Goal: Task Accomplishment & Management: Use online tool/utility

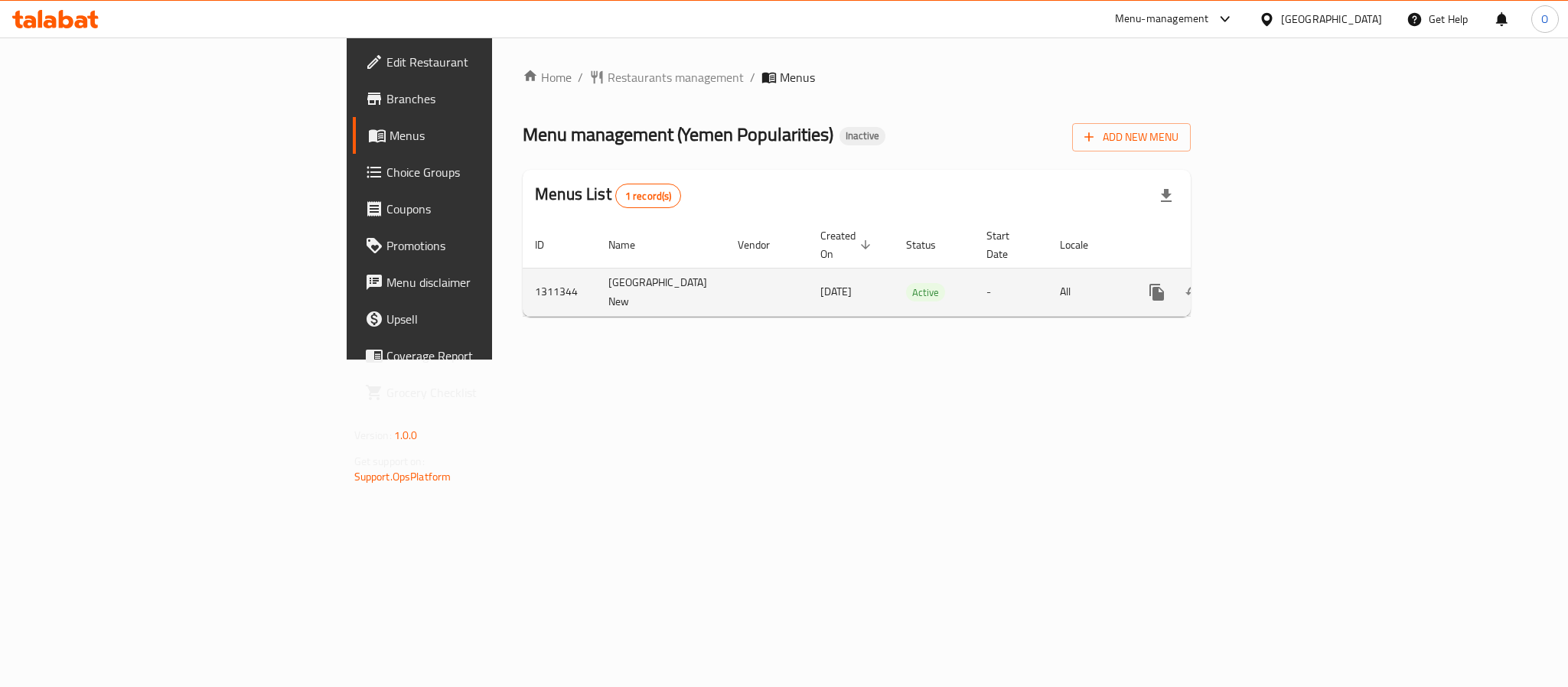
click at [1274, 285] on icon "enhanced table" at bounding box center [1268, 292] width 14 height 14
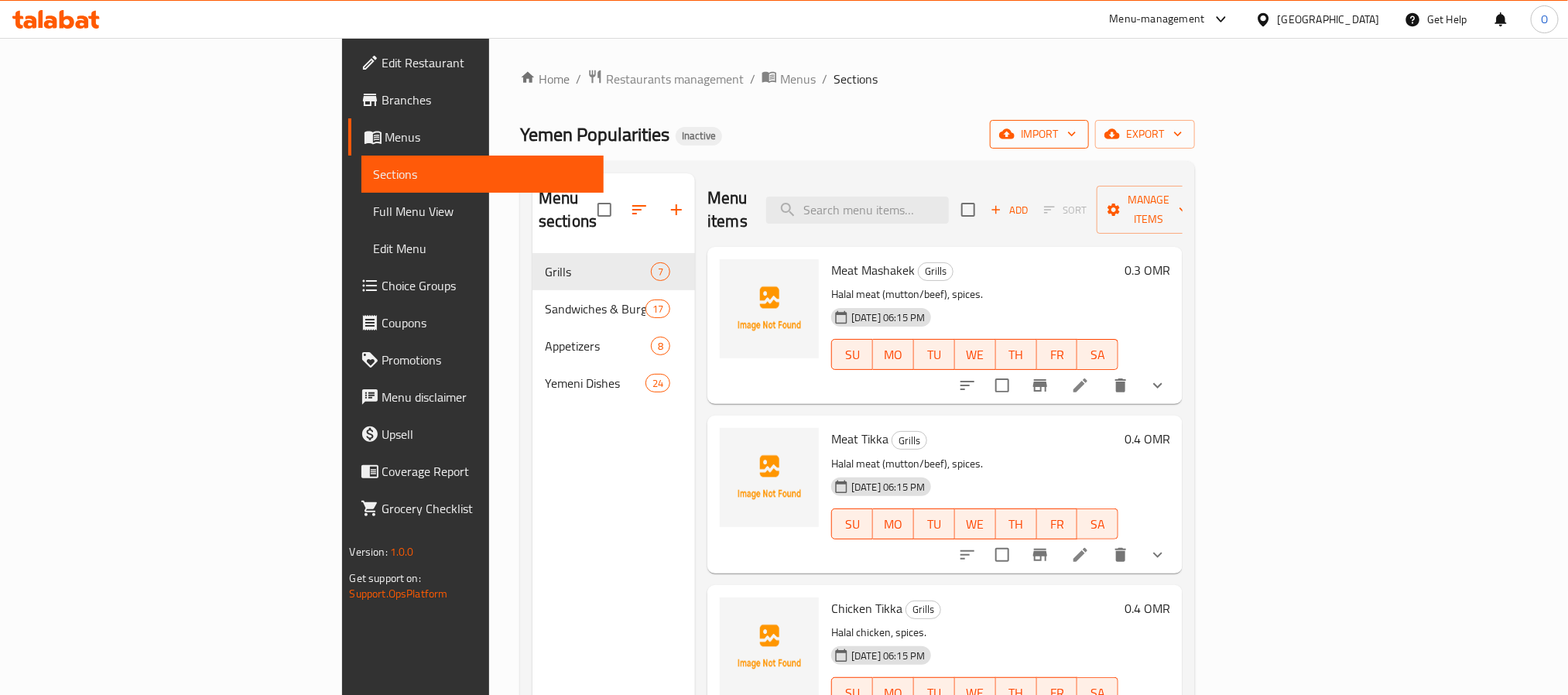
click at [1076, 138] on span "import" at bounding box center [1039, 134] width 74 height 20
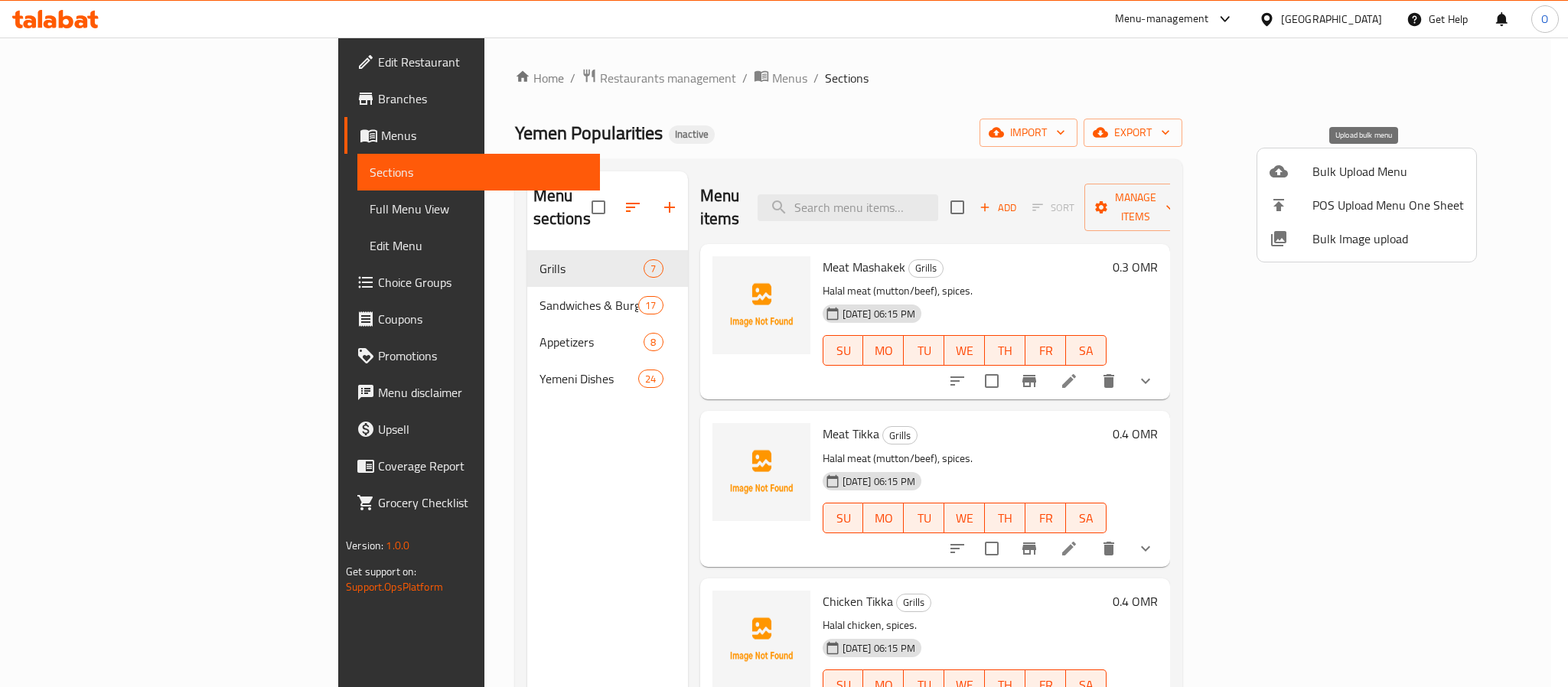
click at [1294, 177] on div at bounding box center [1291, 172] width 43 height 19
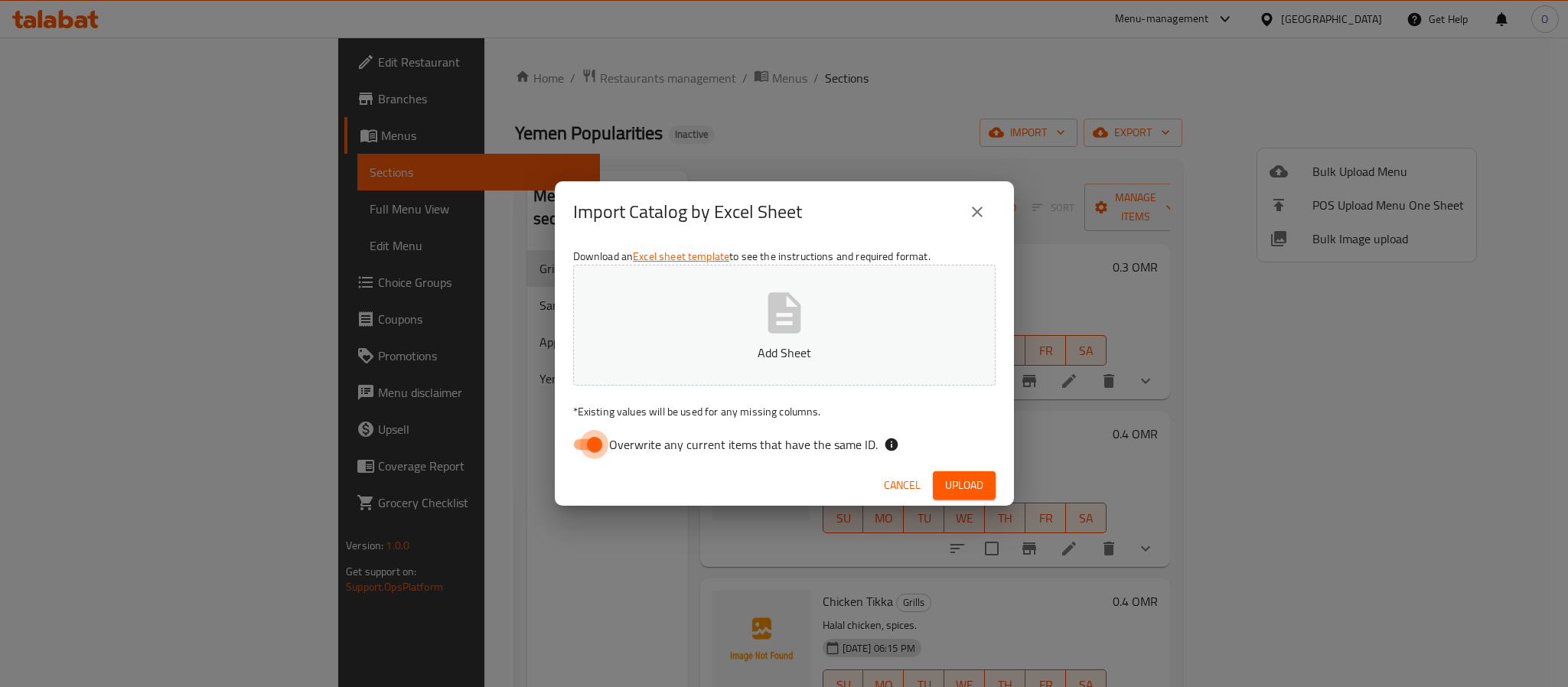
click at [578, 446] on input "Overwrite any current items that have the same ID." at bounding box center [595, 444] width 88 height 29
checkbox input "false"
click at [974, 496] on button "Upload" at bounding box center [964, 485] width 62 height 28
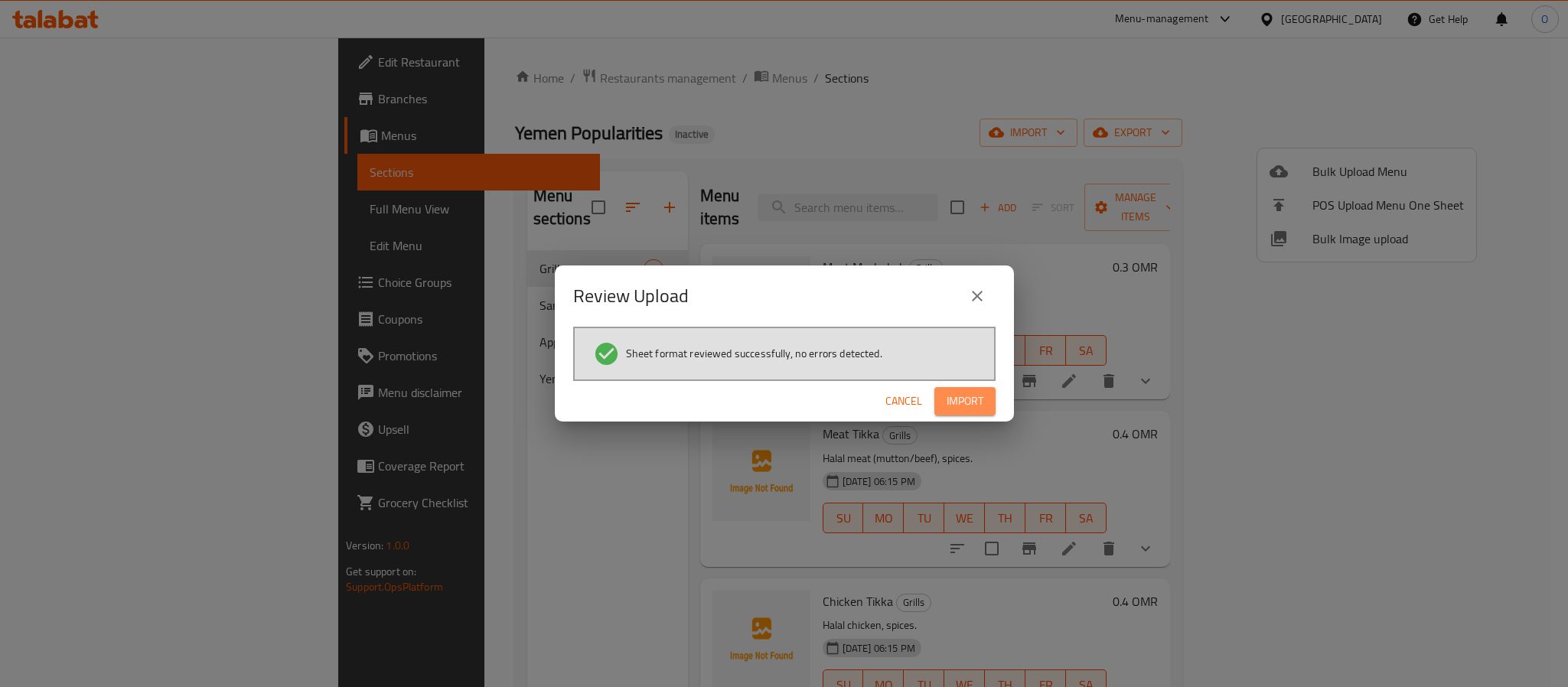
click at [966, 408] on span "Import" at bounding box center [964, 401] width 36 height 20
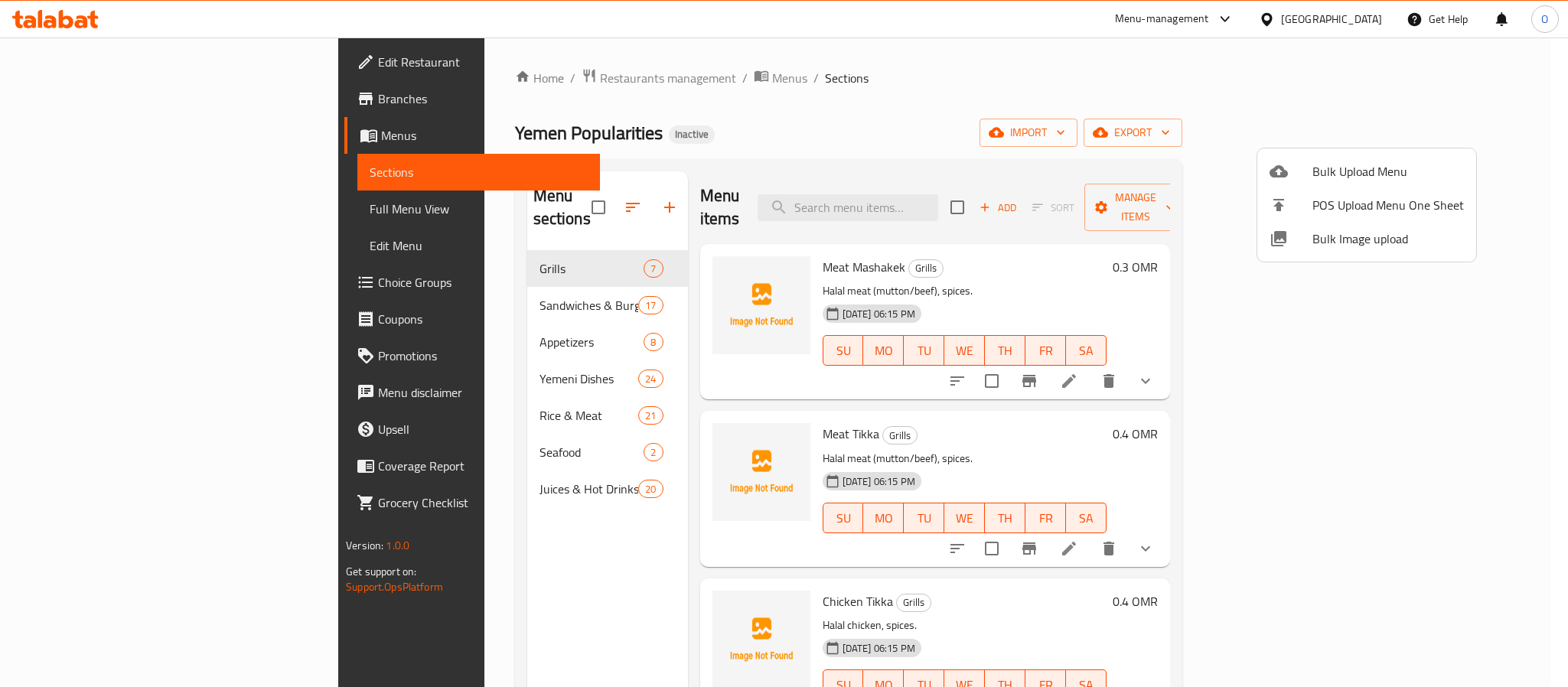
click at [115, 196] on div at bounding box center [784, 343] width 1568 height 687
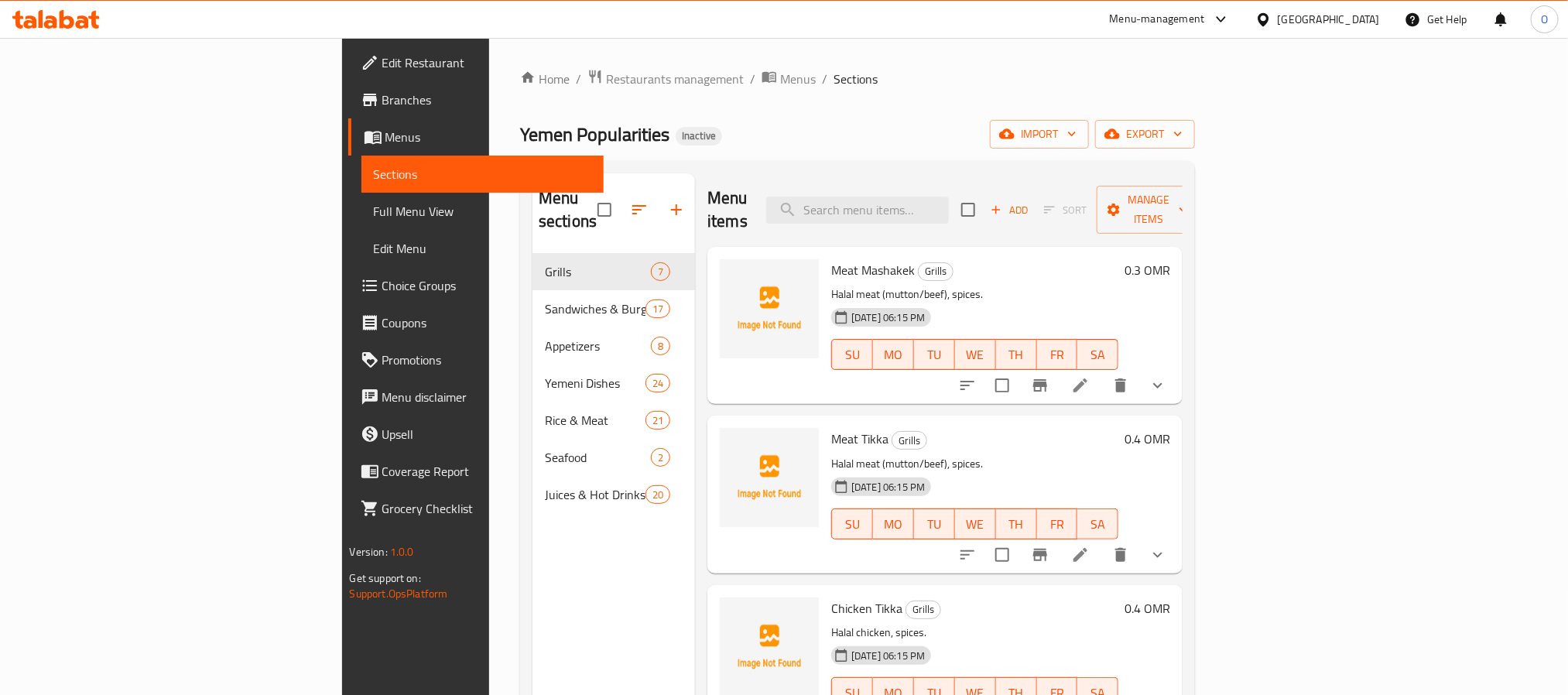
click at [373, 219] on span "Full Menu View" at bounding box center [482, 211] width 218 height 19
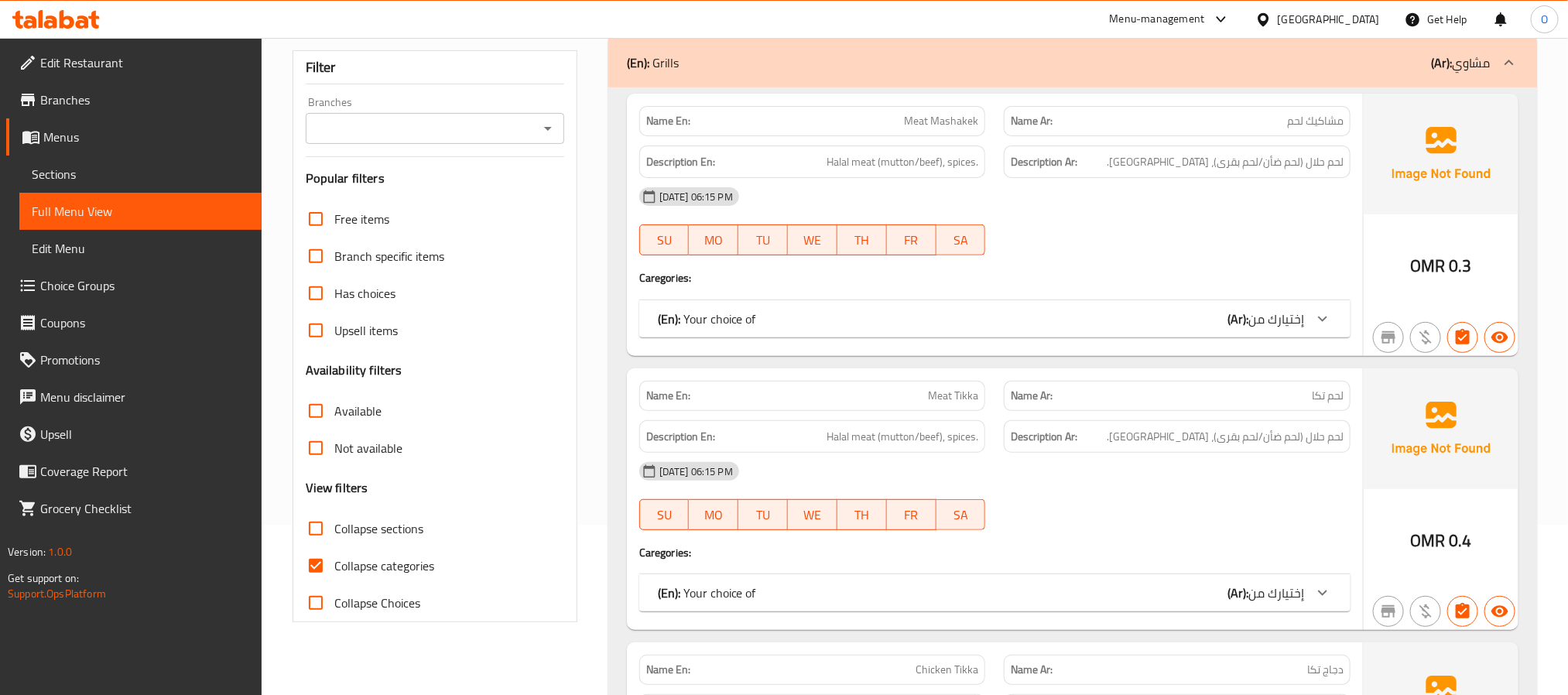
scroll to position [348, 0]
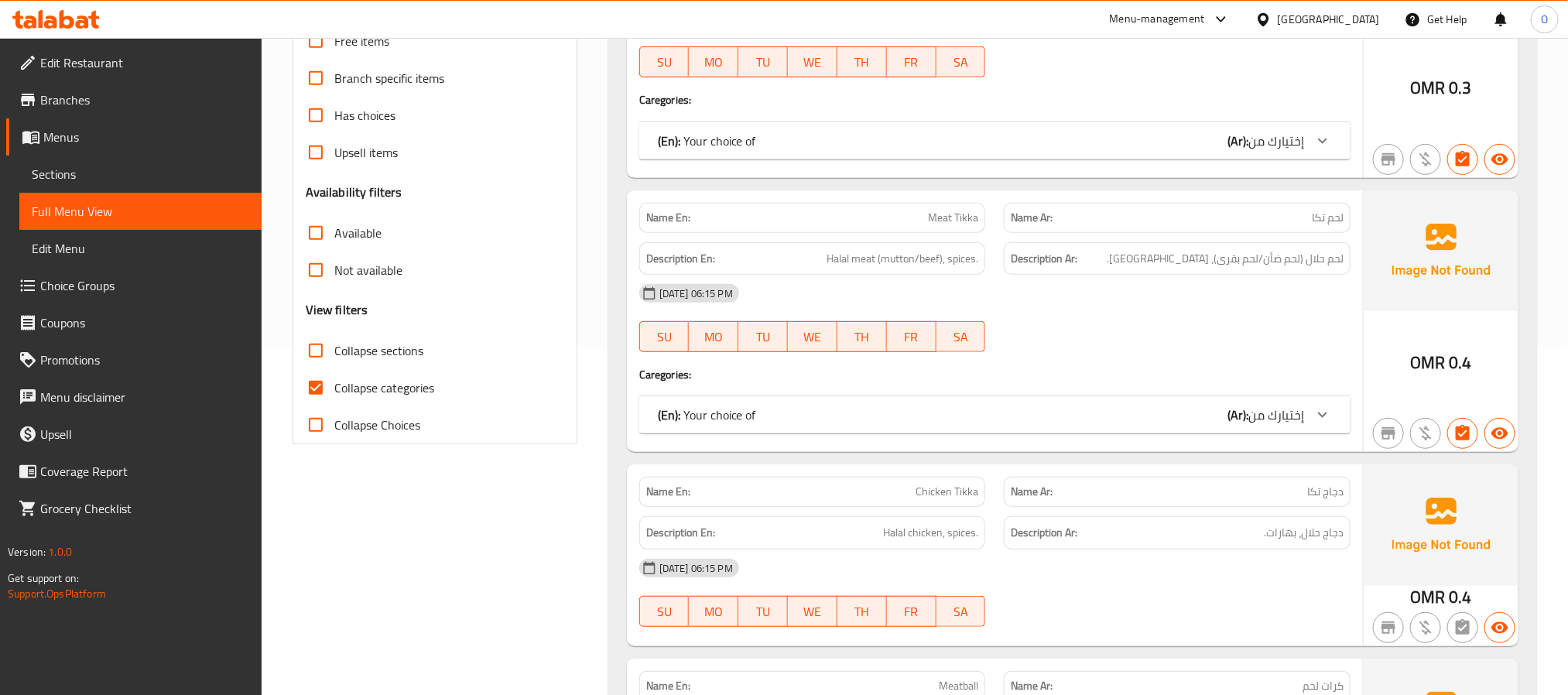
click at [383, 352] on span "Collapse sections" at bounding box center [379, 351] width 89 height 19
click at [335, 352] on input "Collapse sections" at bounding box center [315, 350] width 37 height 37
checkbox input "true"
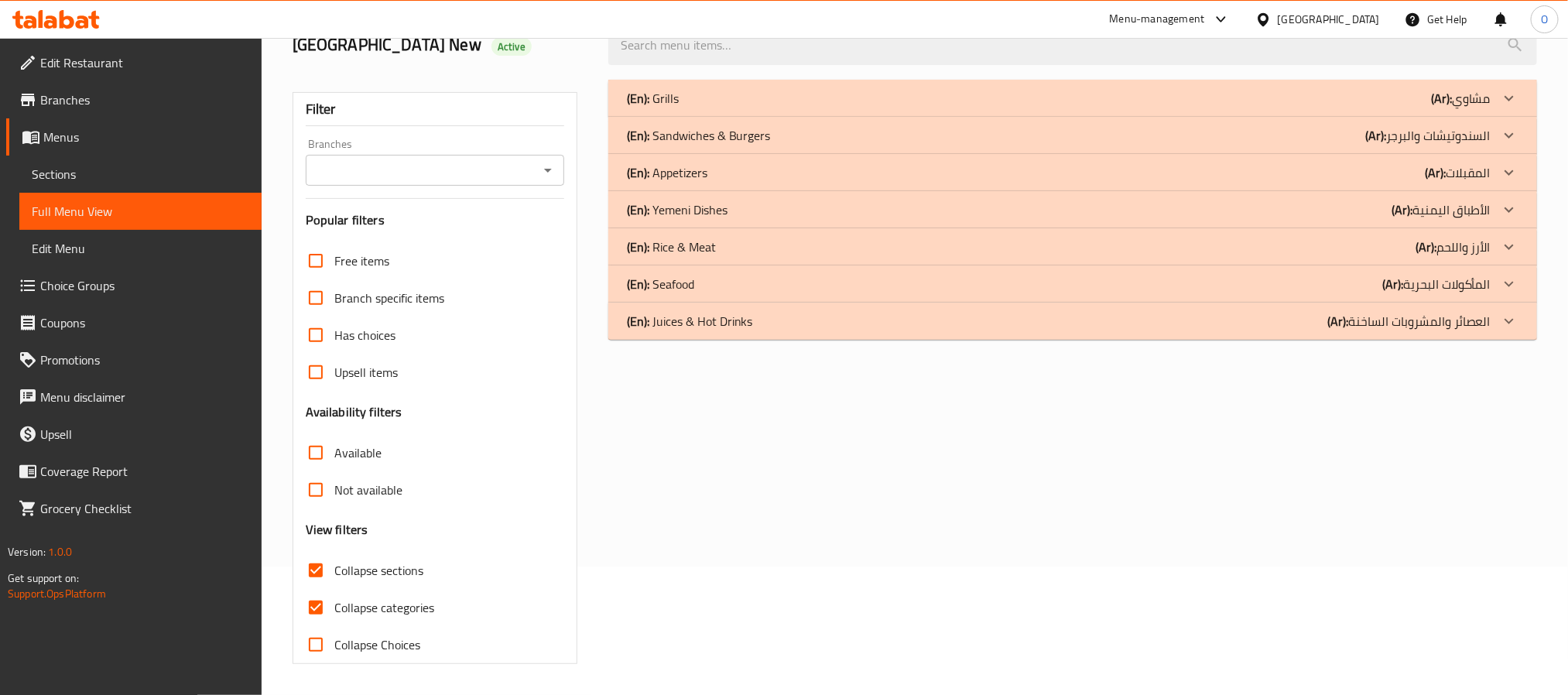
click at [381, 382] on div "Free items Branch specific items Has choices Upsell items Availability filters …" at bounding box center [435, 453] width 258 height 421
click at [429, 604] on span "Collapse categories" at bounding box center [385, 607] width 100 height 19
click at [335, 604] on input "Collapse categories" at bounding box center [315, 606] width 37 height 37
checkbox input "false"
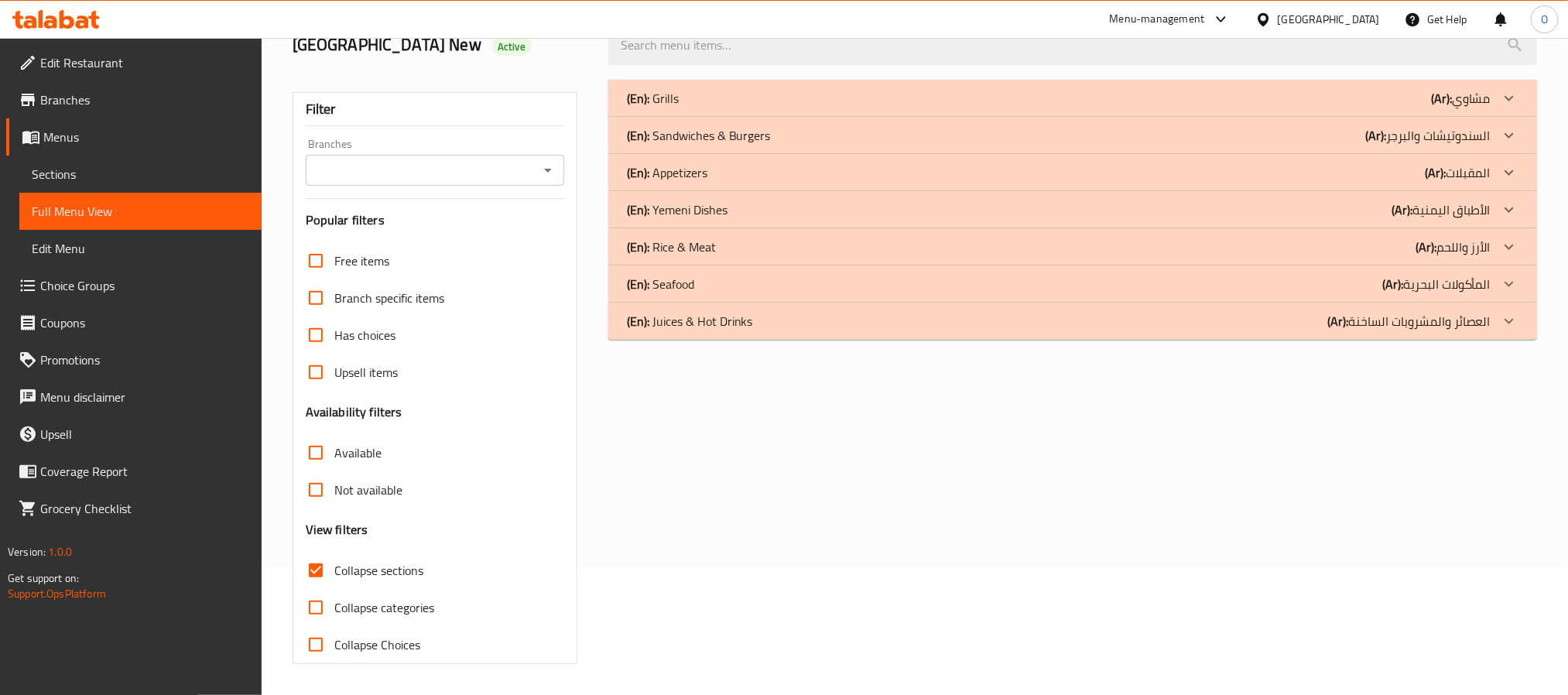
click at [761, 318] on div "(En): Juices & Hot Drinks (Ar): العصائر والمشروبات الساخنة" at bounding box center [1059, 322] width 864 height 19
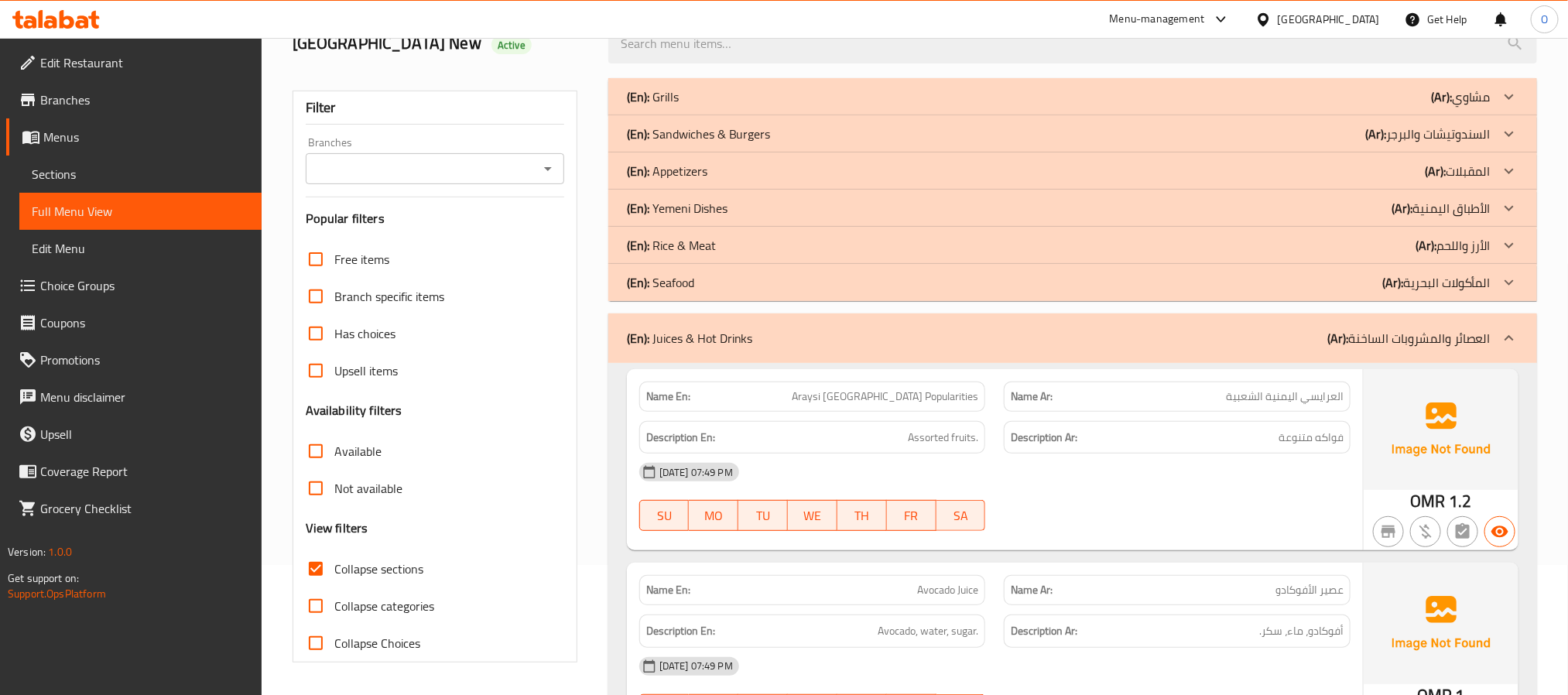
click at [732, 289] on div "(En): Seafood (Ar): المأكولات البحرية" at bounding box center [1059, 283] width 864 height 19
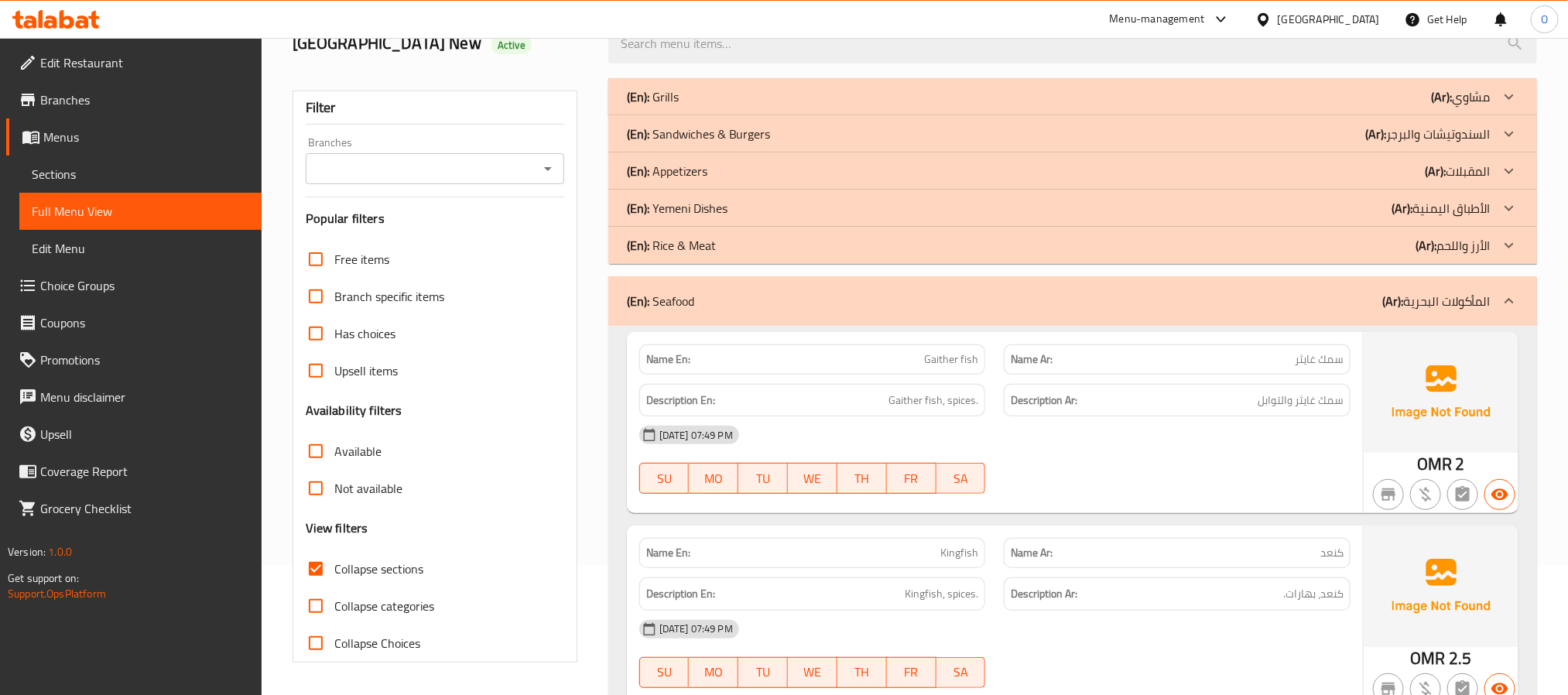
click at [725, 244] on div "(En): Rice & Meat (Ar): الأرز واللحم" at bounding box center [1059, 245] width 864 height 19
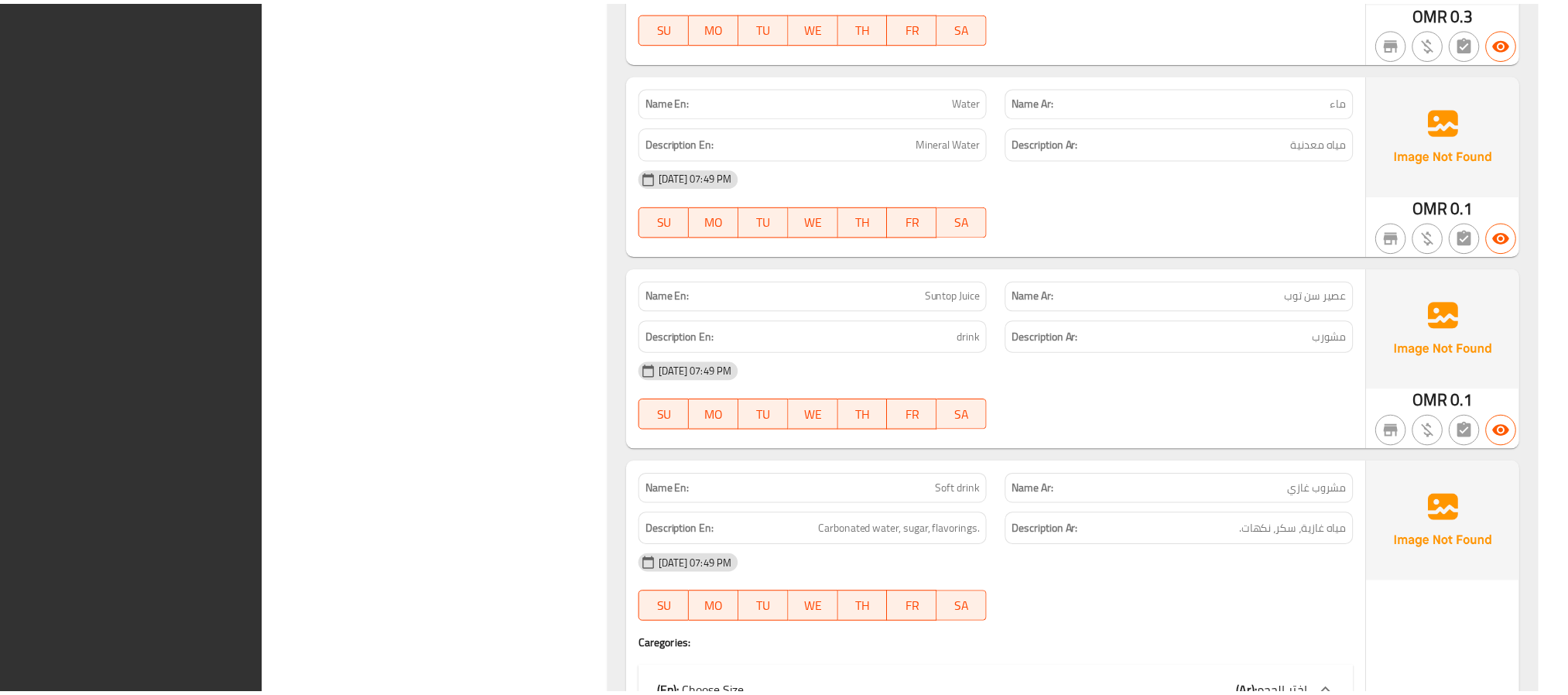
scroll to position [8573, 0]
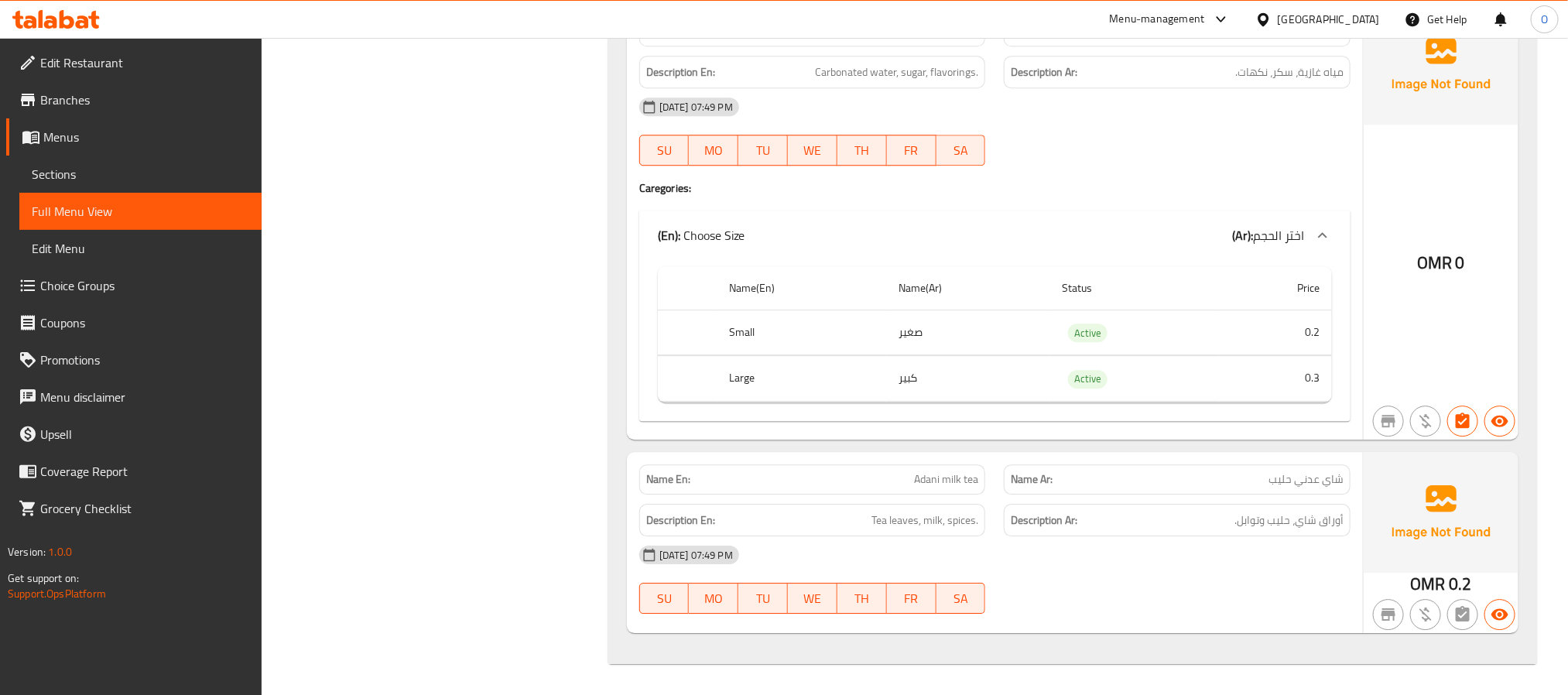
click at [89, 166] on span "Sections" at bounding box center [140, 174] width 218 height 19
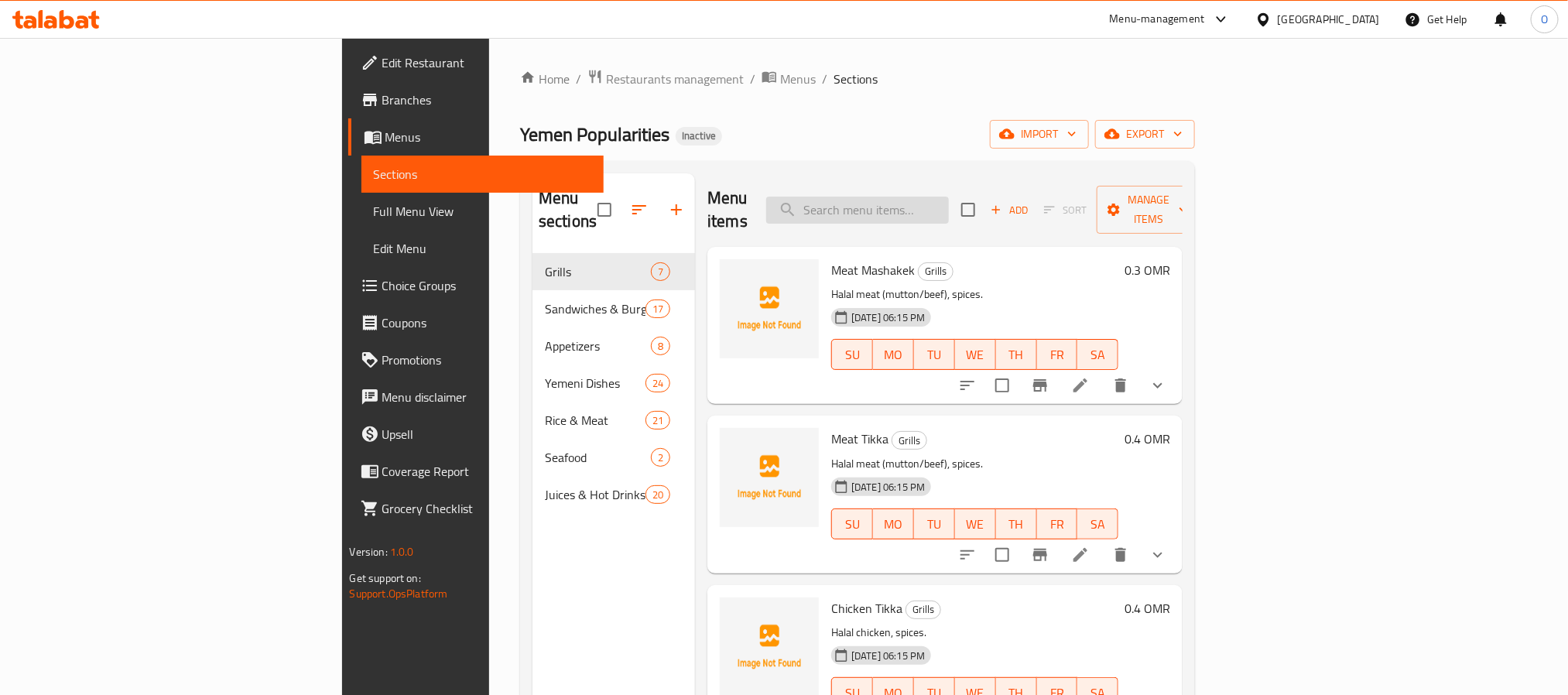
click at [917, 197] on input "search" at bounding box center [857, 209] width 183 height 27
paste input "Suntop Juice"
type input "Suntop Juice"
click at [935, 132] on div "Yemen Popularities Inactive import export" at bounding box center [857, 134] width 675 height 28
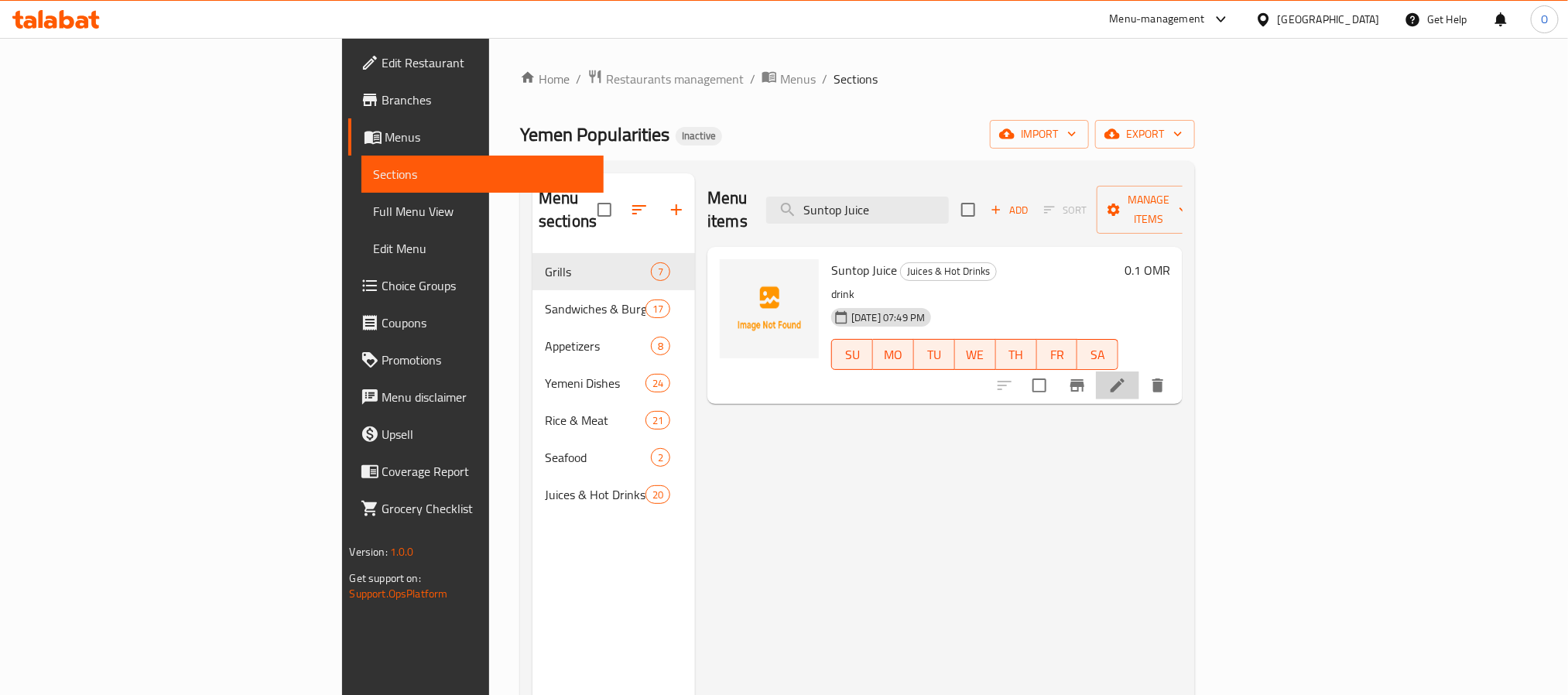
click at [1139, 373] on li at bounding box center [1117, 386] width 43 height 28
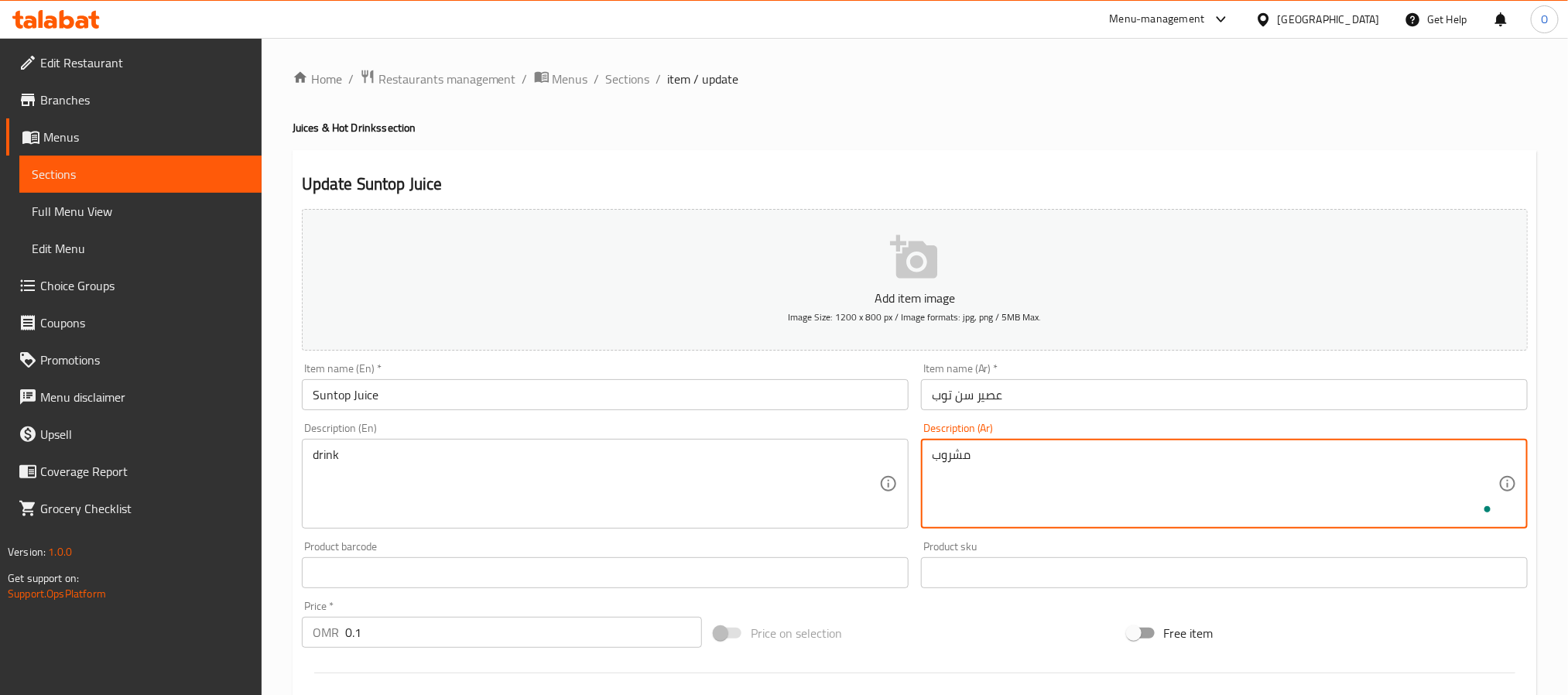
type textarea "مشروب"
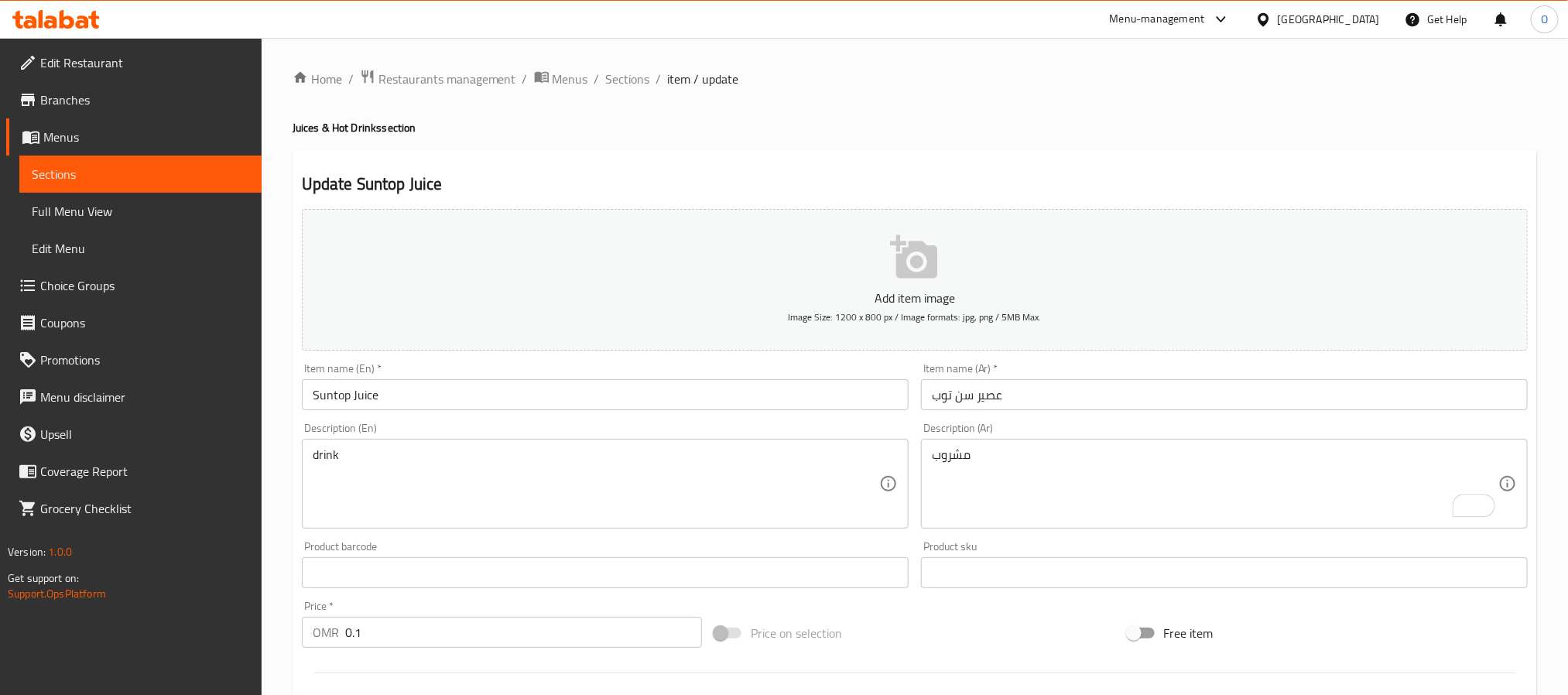
click at [1050, 77] on ol "Home / Restaurants management / Menus / Sections / item / update" at bounding box center [915, 78] width 1245 height 20
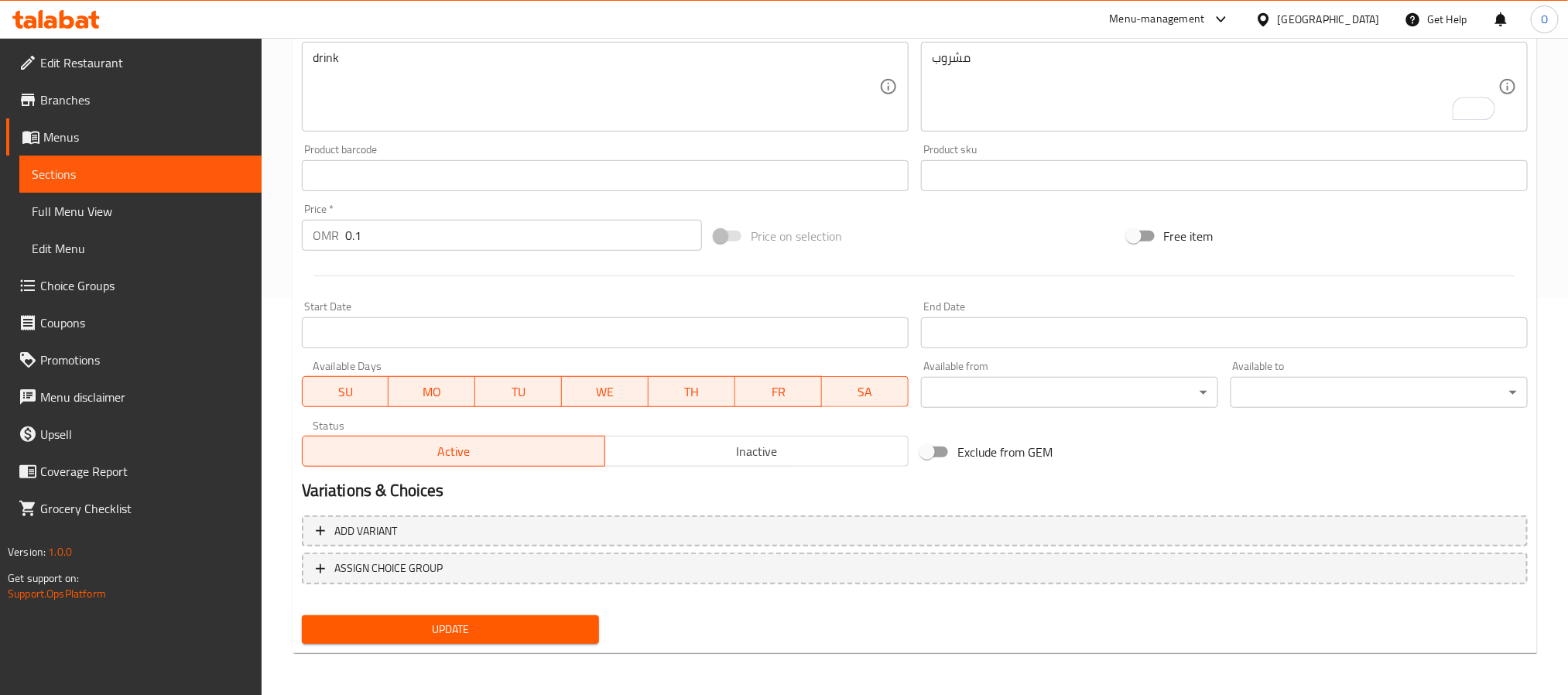
click at [532, 639] on button "Update" at bounding box center [450, 629] width 297 height 28
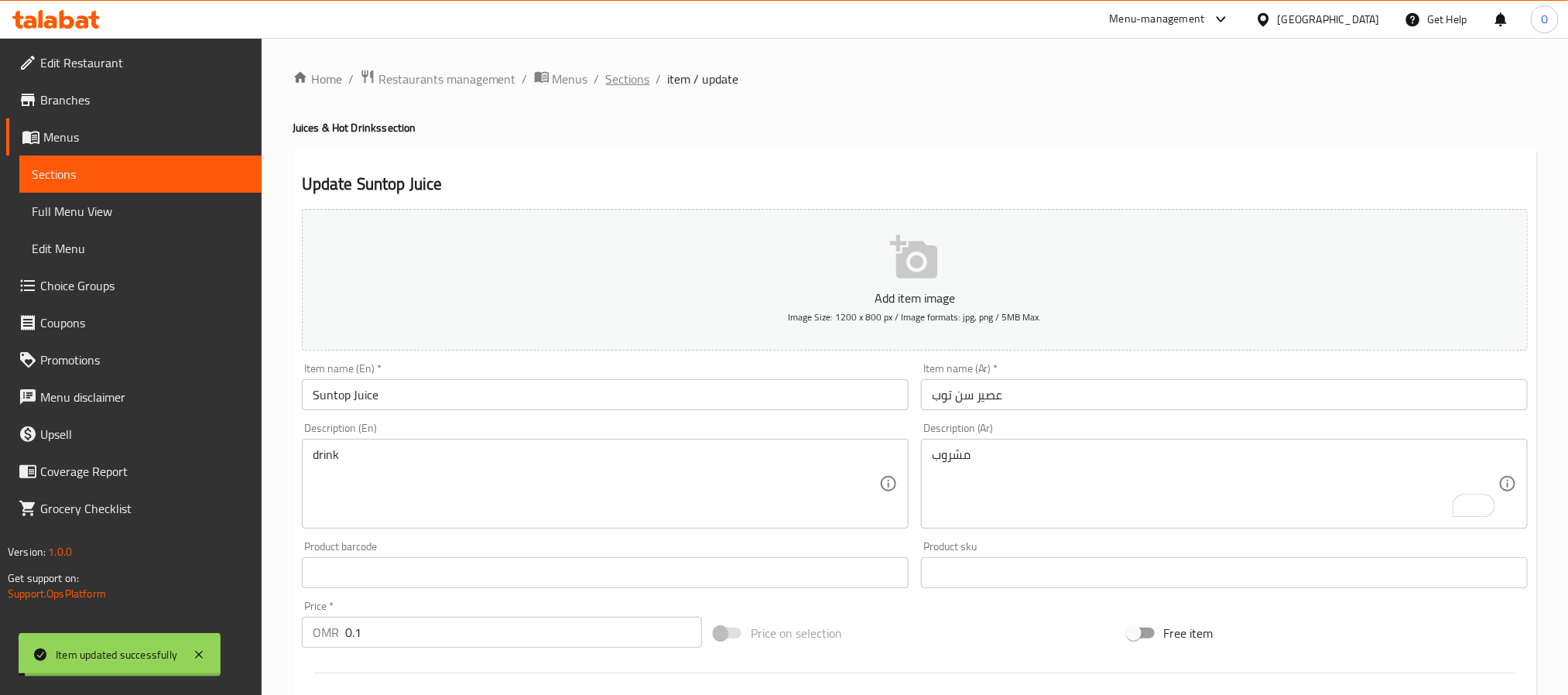
click at [619, 77] on span "Sections" at bounding box center [628, 79] width 44 height 19
